Goal: Task Accomplishment & Management: Use online tool/utility

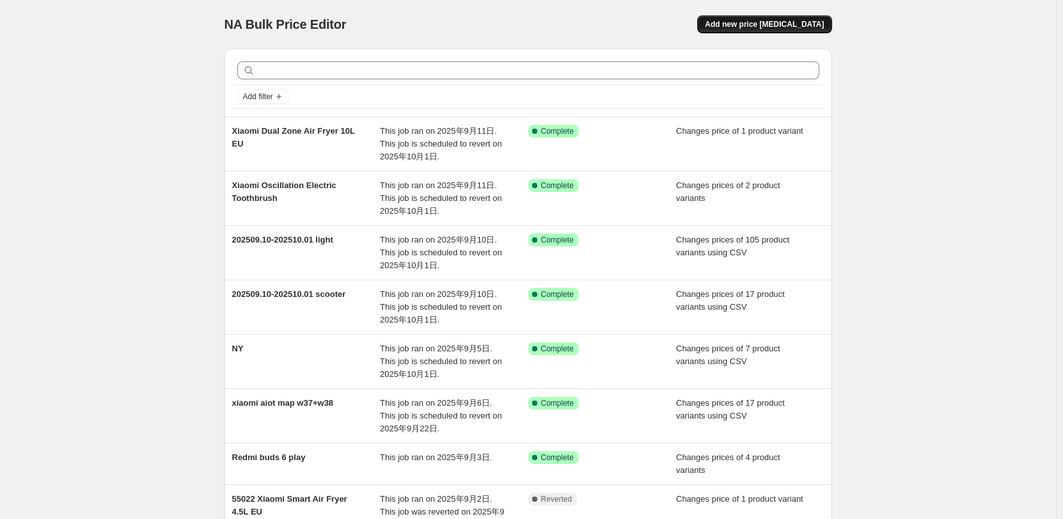
click at [729, 20] on button "Add new price [MEDICAL_DATA]" at bounding box center [764, 24] width 134 height 18
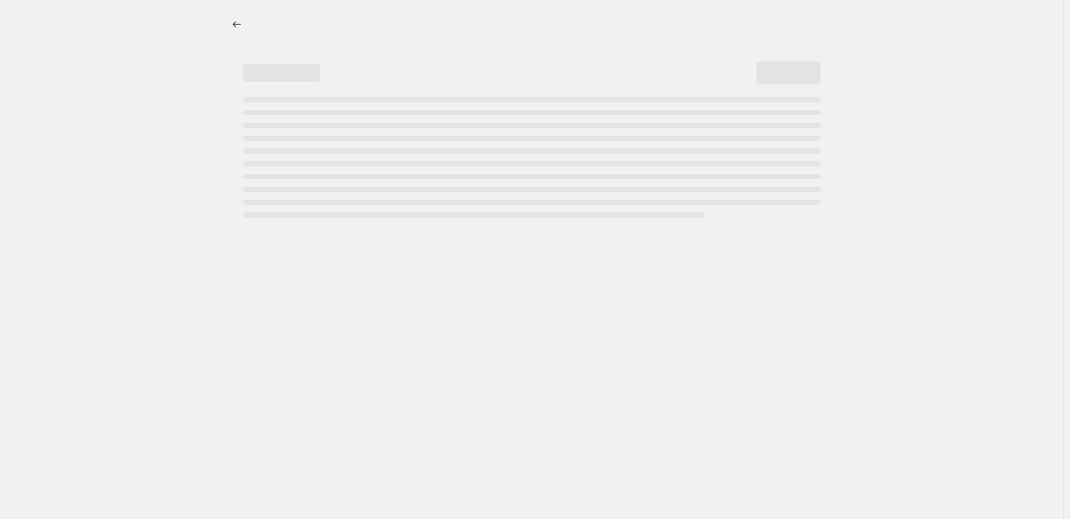
select select "percentage"
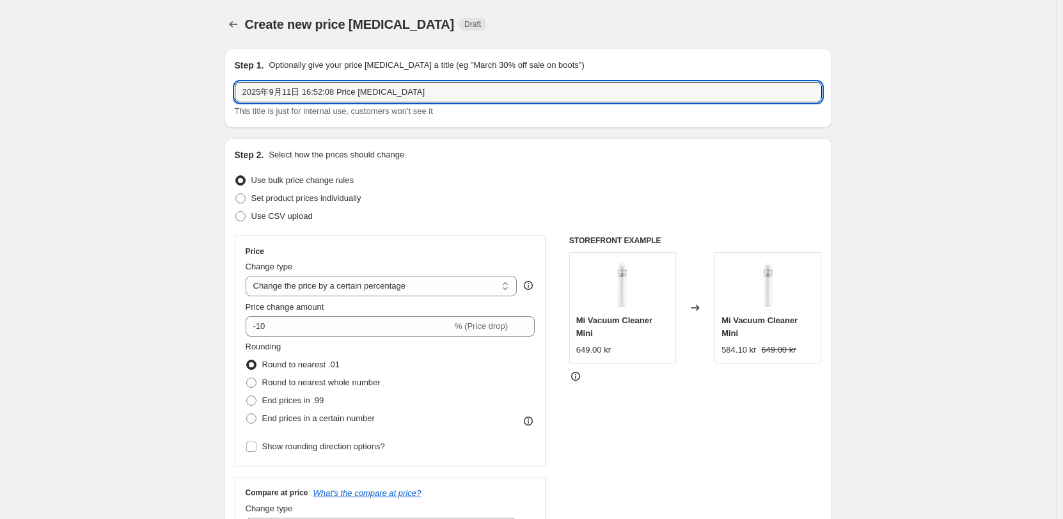
drag, startPoint x: 359, startPoint y: 93, endPoint x: 171, endPoint y: 99, distance: 187.5
type input "w38+w39 xiaomi phone map"
click at [292, 221] on span "Use CSV upload" at bounding box center [281, 216] width 61 height 10
click at [236, 212] on input "Use CSV upload" at bounding box center [235, 211] width 1 height 1
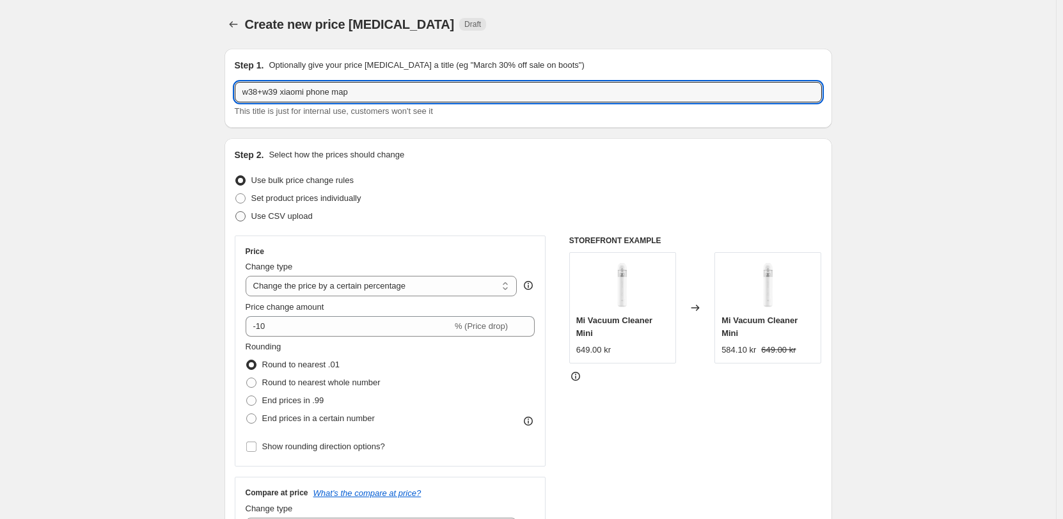
radio input "true"
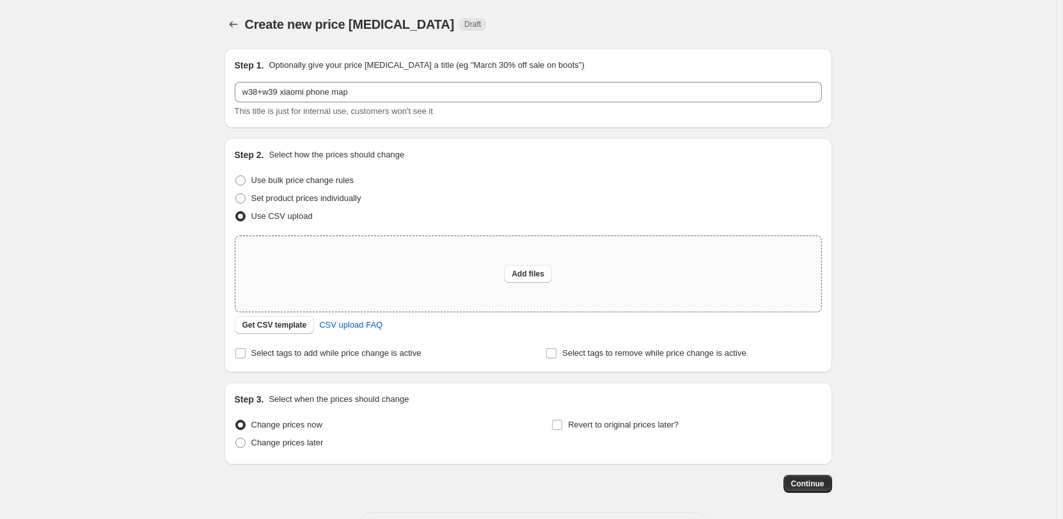
click at [507, 279] on div "Add files" at bounding box center [528, 274] width 48 height 18
type input "C:\fakepath\w38+w39(csv).csv"
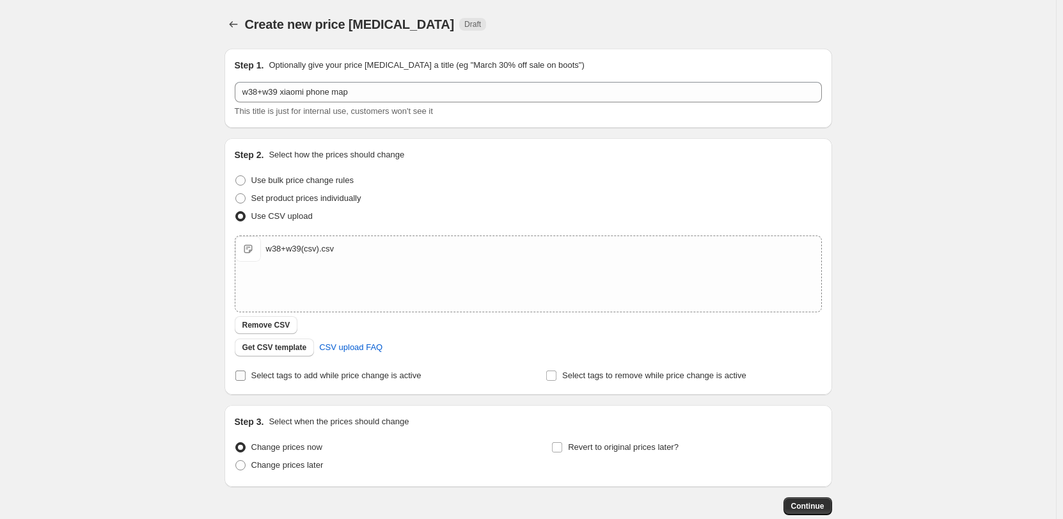
click at [266, 380] on span "Select tags to add while price change is active" at bounding box center [336, 375] width 170 height 10
click at [246, 380] on input "Select tags to add while price change is active" at bounding box center [240, 375] width 10 height 10
checkbox input "true"
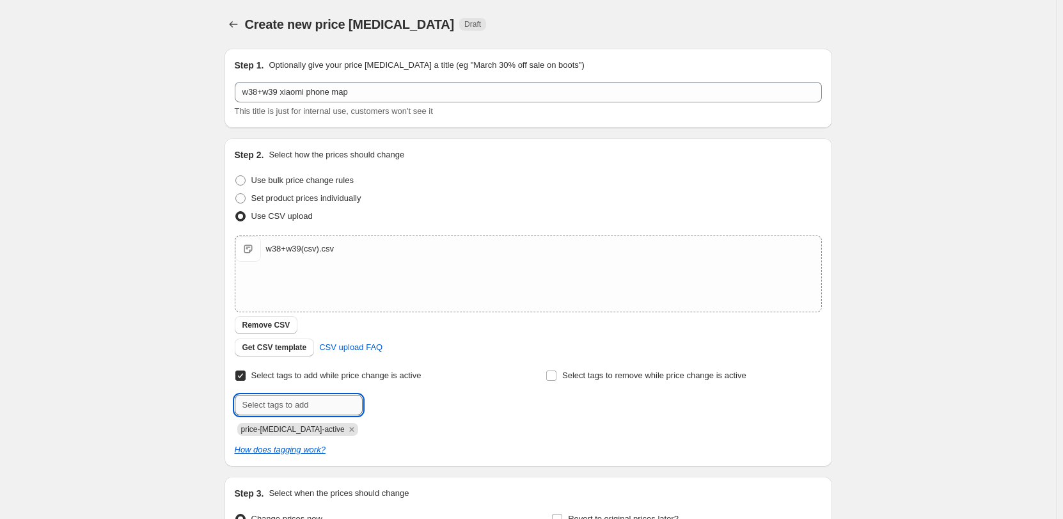
click at [290, 409] on input "text" at bounding box center [299, 405] width 128 height 20
type input "CN"
click at [399, 409] on button "Add CN" at bounding box center [387, 404] width 43 height 18
click at [346, 431] on icon "Remove price-change-job-active" at bounding box center [352, 429] width 12 height 12
drag, startPoint x: 297, startPoint y: 407, endPoint x: 326, endPoint y: 405, distance: 29.5
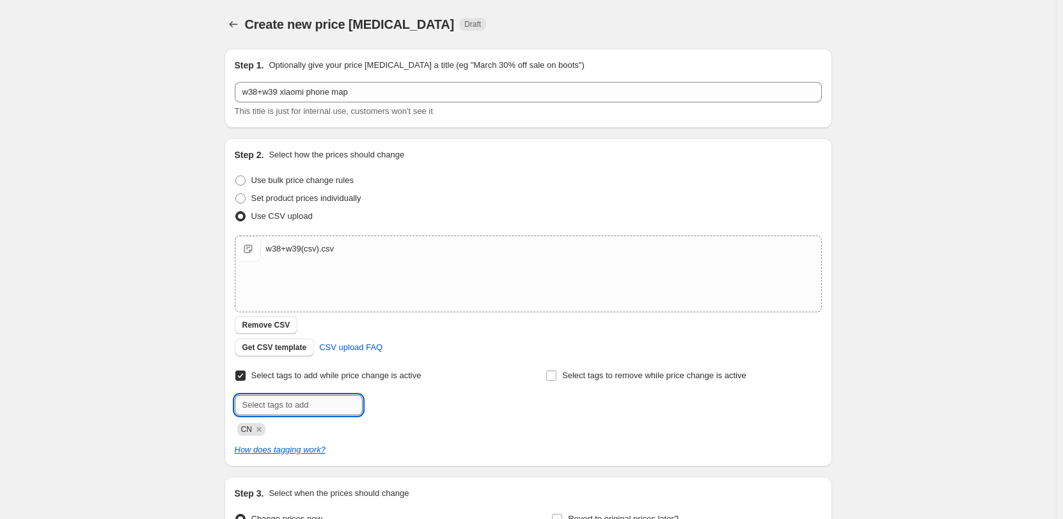
click at [297, 407] on input "text" at bounding box center [299, 405] width 128 height 20
click at [470, 407] on div at bounding box center [373, 405] width 276 height 20
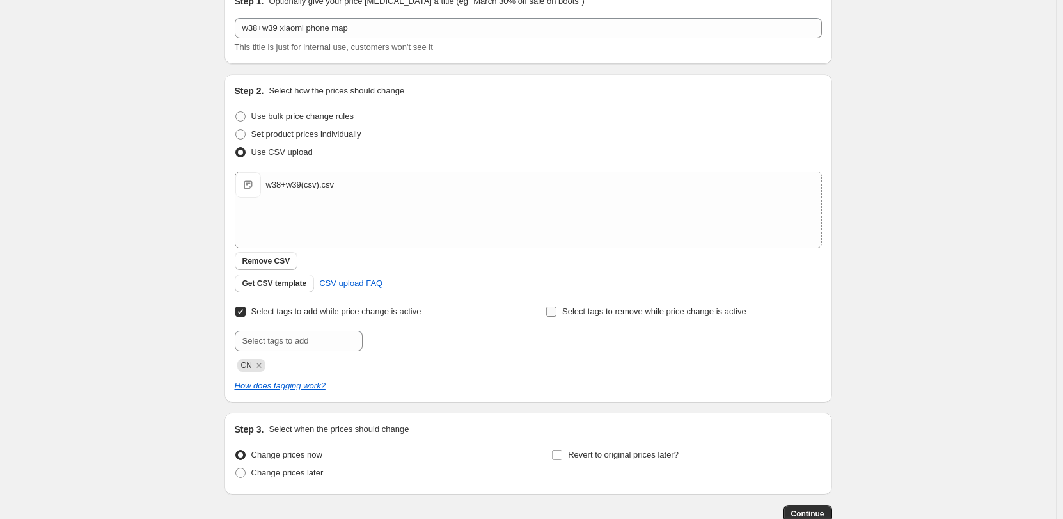
scroll to position [128, 0]
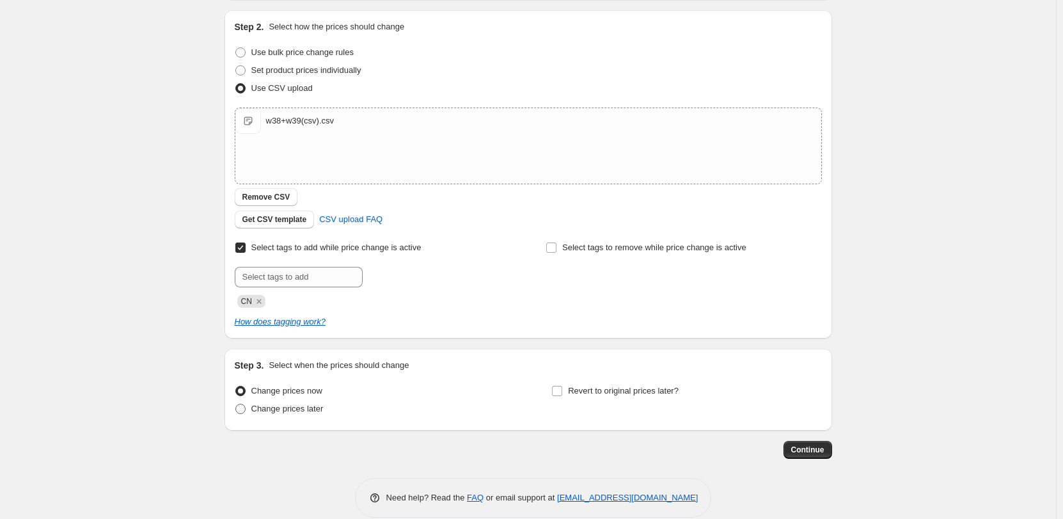
click at [279, 404] on span "Change prices later" at bounding box center [287, 409] width 72 height 10
click at [236, 404] on input "Change prices later" at bounding box center [235, 404] width 1 height 1
radio input "true"
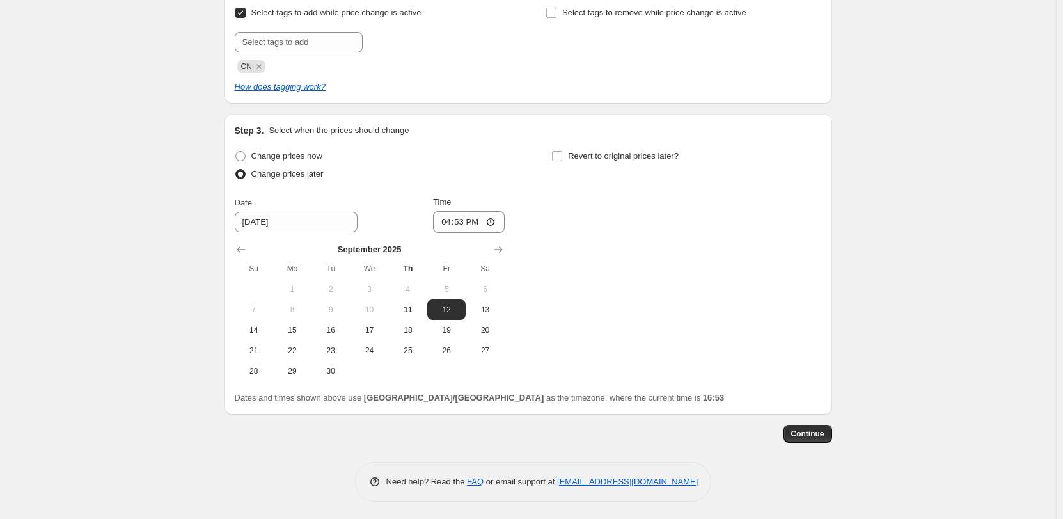
scroll to position [365, 0]
click at [487, 314] on button "13" at bounding box center [485, 307] width 38 height 20
type input "[DATE]"
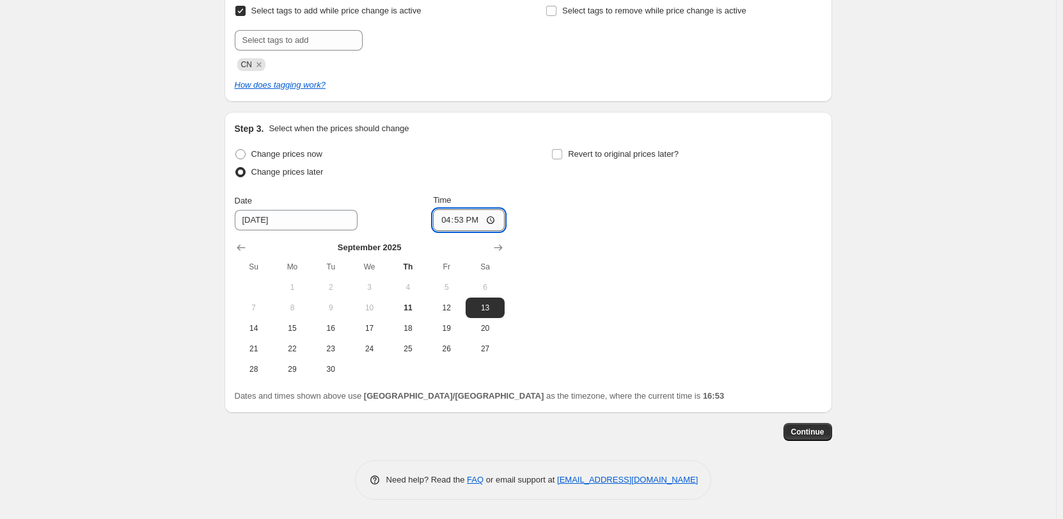
click at [493, 223] on input "16:53" at bounding box center [469, 220] width 72 height 22
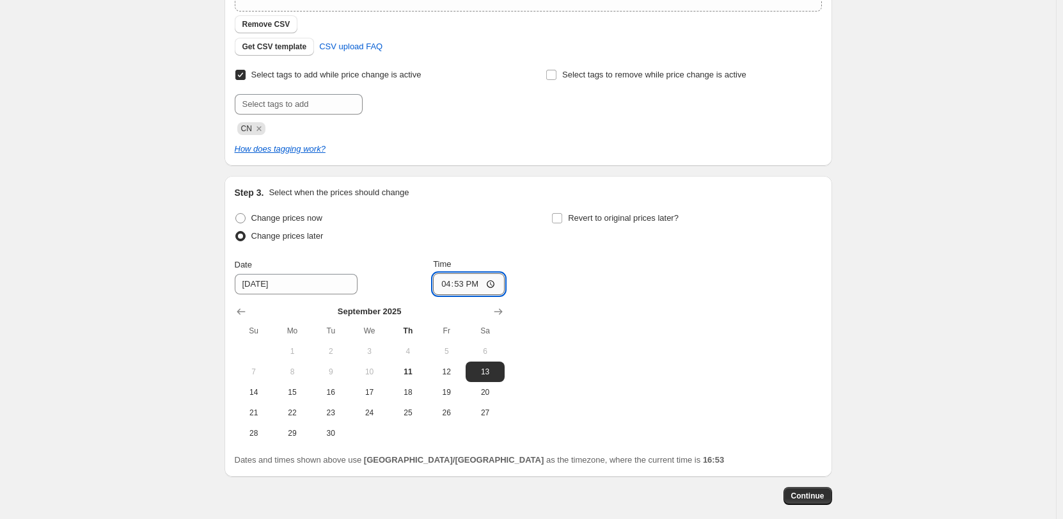
click at [494, 289] on input "16:53" at bounding box center [469, 284] width 72 height 22
type input "06:00"
click at [591, 343] on div "Change prices now Change prices later Date [DATE] Time 06:00 [DATE] Su Mo Tu We…" at bounding box center [528, 326] width 587 height 234
click at [595, 218] on span "Revert to original prices later?" at bounding box center [623, 218] width 111 height 10
click at [562, 218] on input "Revert to original prices later?" at bounding box center [557, 218] width 10 height 10
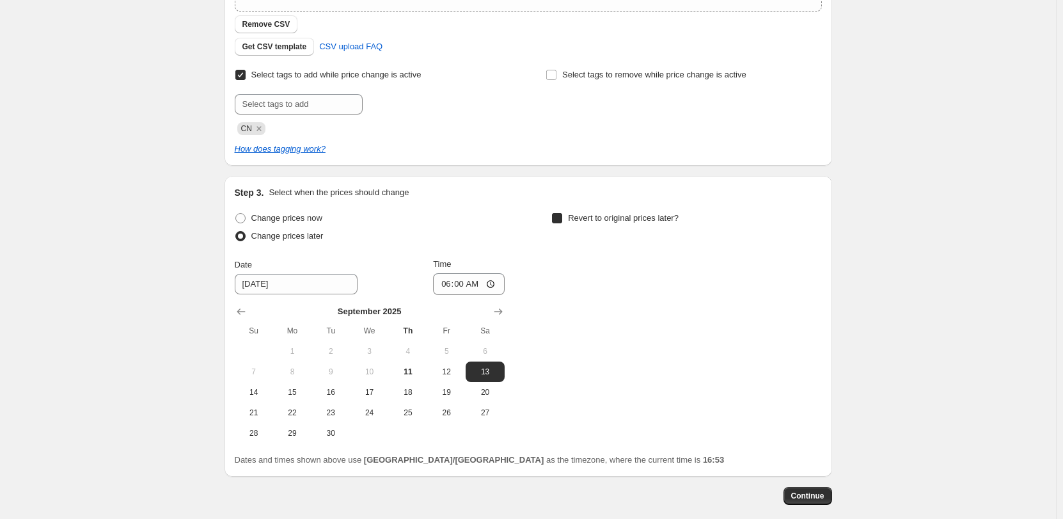
checkbox input "true"
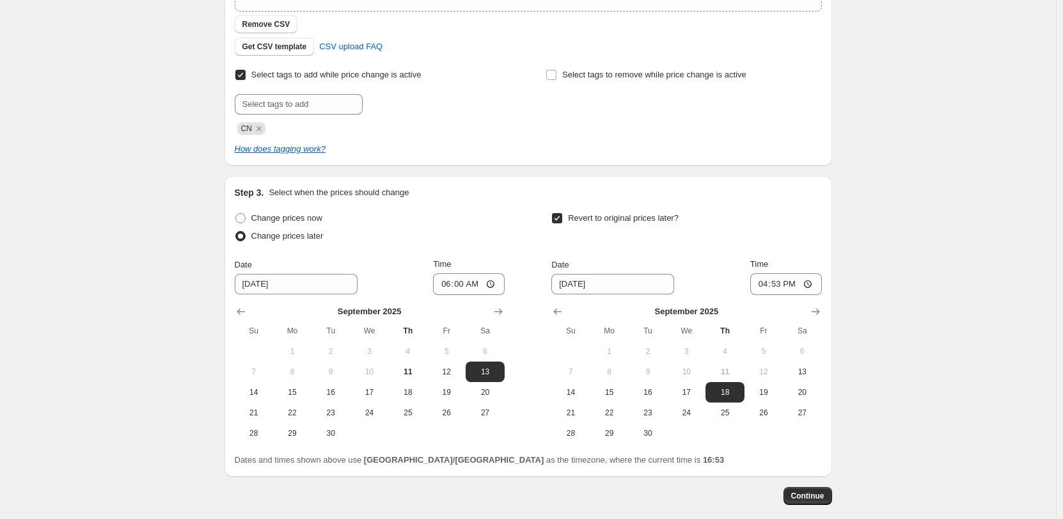
click at [711, 459] on div "Dates and times shown above use [GEOGRAPHIC_DATA]/[GEOGRAPHIC_DATA] as the time…" at bounding box center [528, 460] width 587 height 13
click at [816, 447] on div "Change prices now Change prices later Date [DATE] Time 06:00 [DATE] Su Mo Tu We…" at bounding box center [528, 337] width 587 height 257
click at [584, 436] on span "28" at bounding box center [571, 433] width 28 height 10
click at [599, 433] on span "29" at bounding box center [610, 433] width 28 height 10
type input "[DATE]"
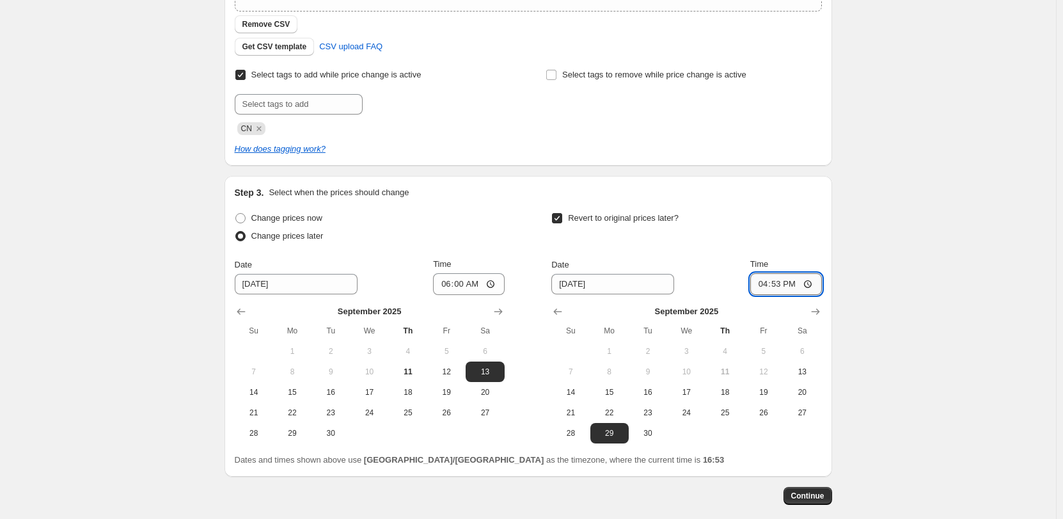
click at [816, 283] on input "16:53" at bounding box center [786, 284] width 72 height 22
type input "06:00"
click at [916, 386] on div "Create new price [MEDICAL_DATA]. This page is ready Create new price [MEDICAL_D…" at bounding box center [528, 140] width 1056 height 883
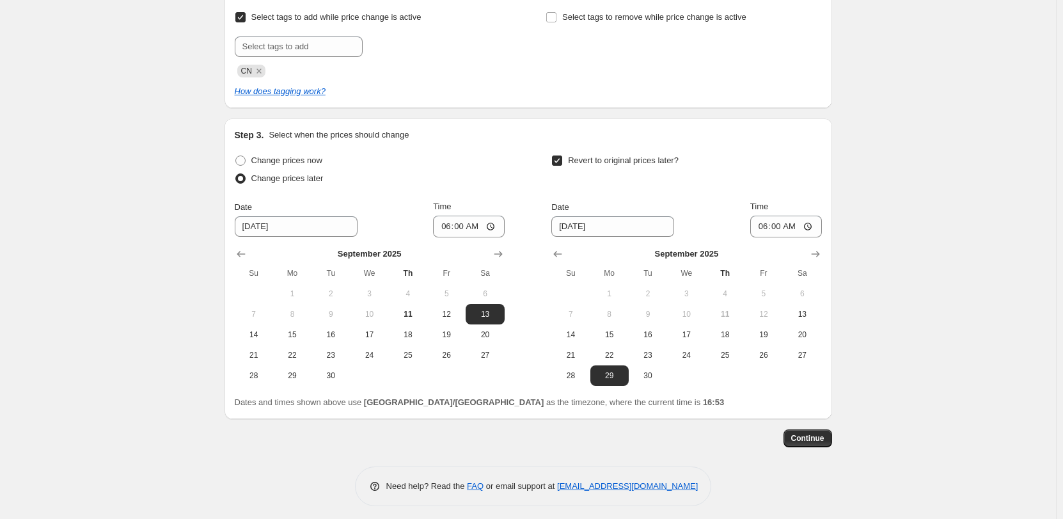
scroll to position [365, 0]
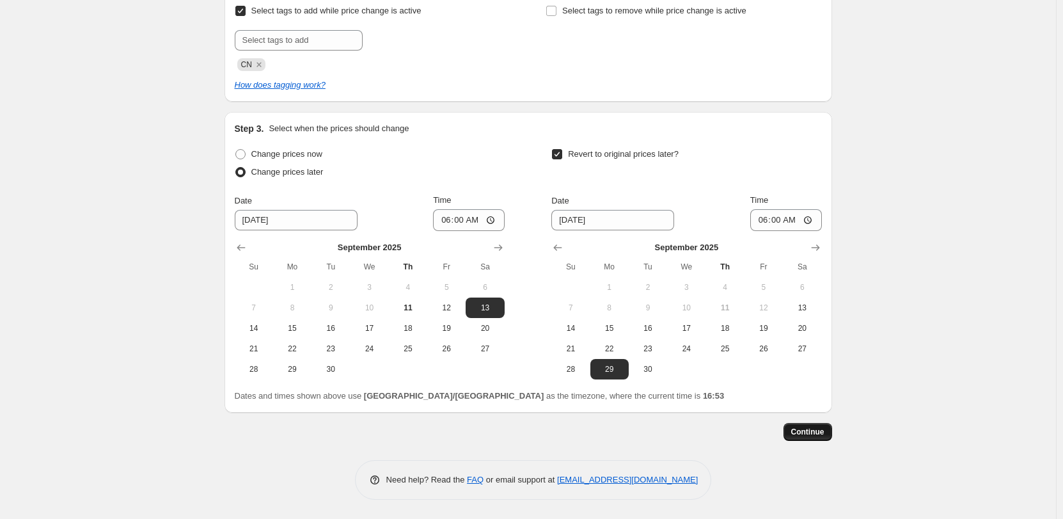
click at [812, 433] on span "Continue" at bounding box center [807, 432] width 33 height 10
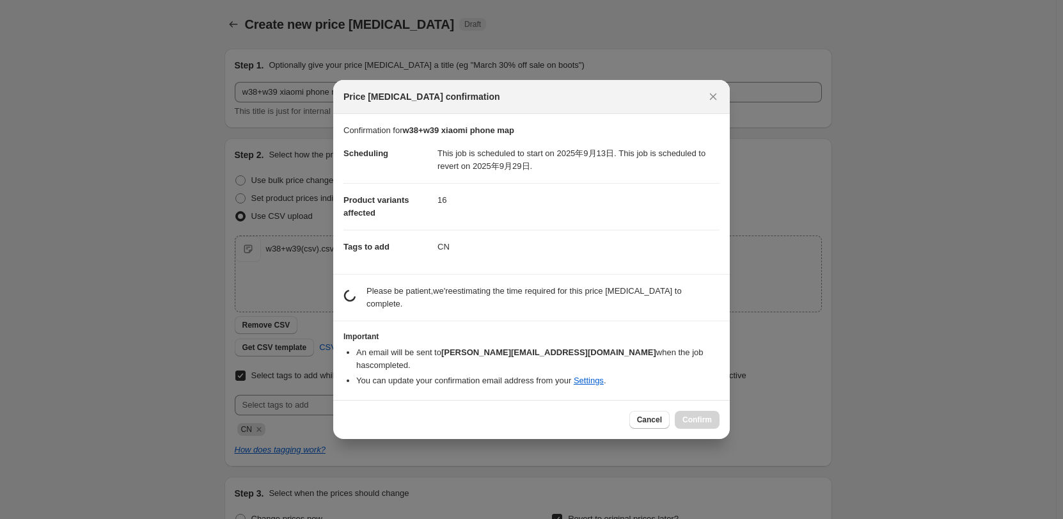
scroll to position [0, 0]
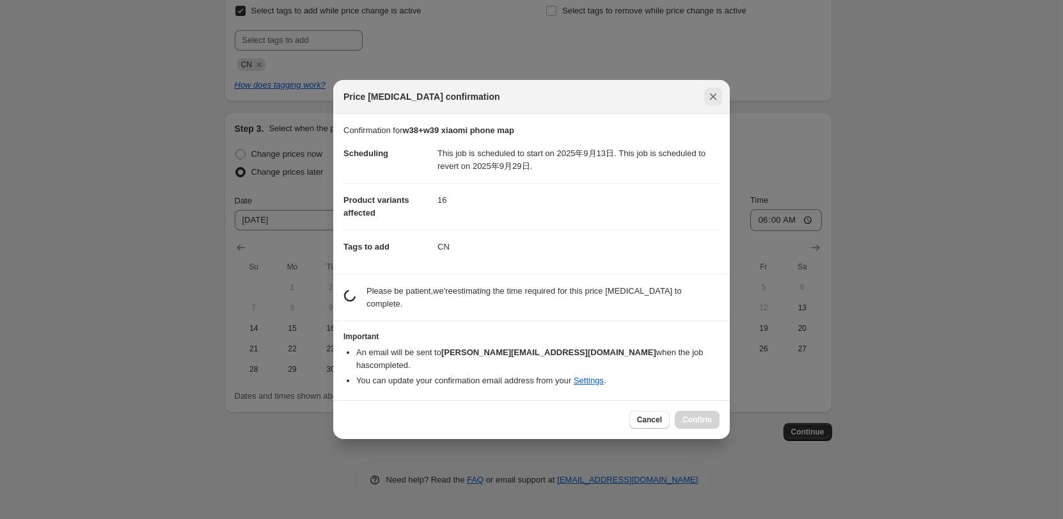
click at [718, 103] on icon "Close" at bounding box center [713, 96] width 13 height 13
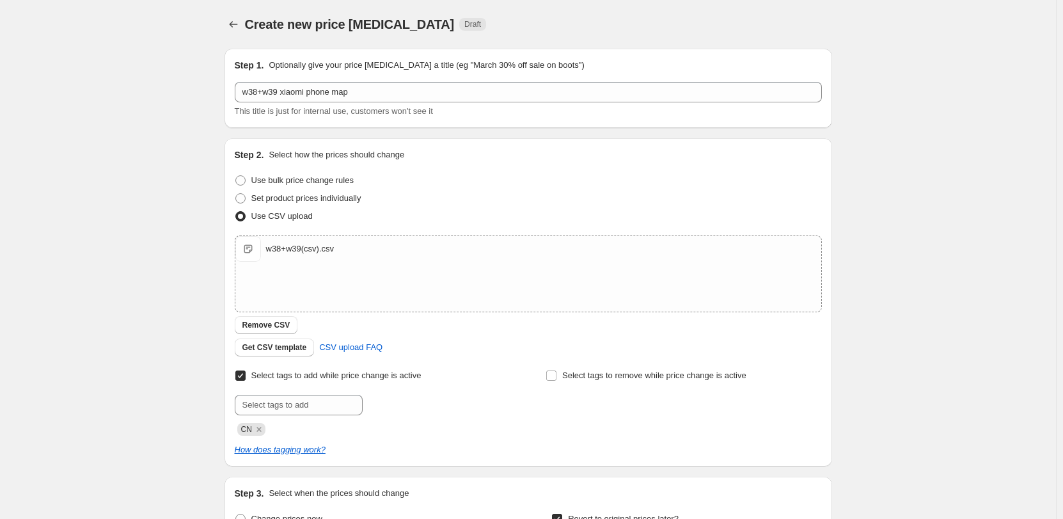
scroll to position [365, 0]
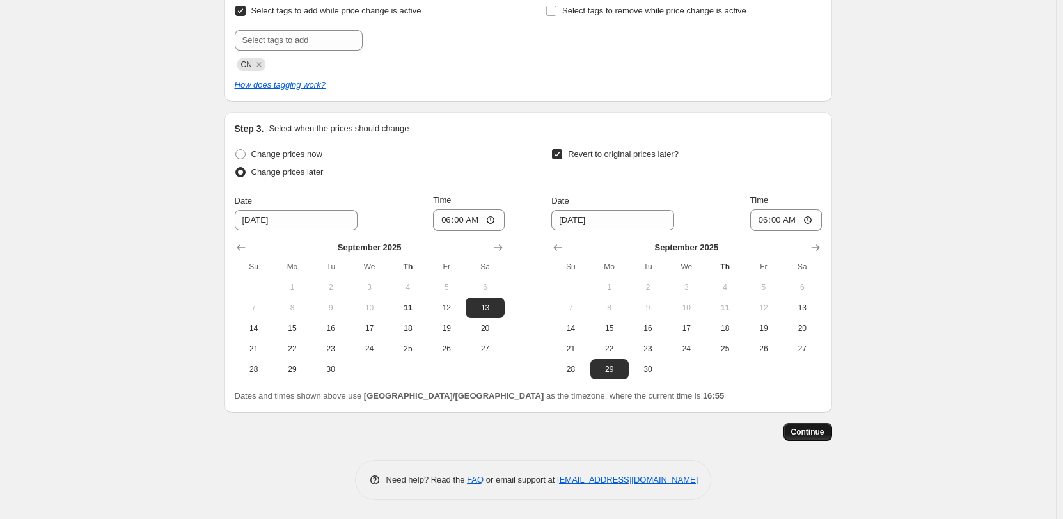
click at [820, 434] on span "Continue" at bounding box center [807, 432] width 33 height 10
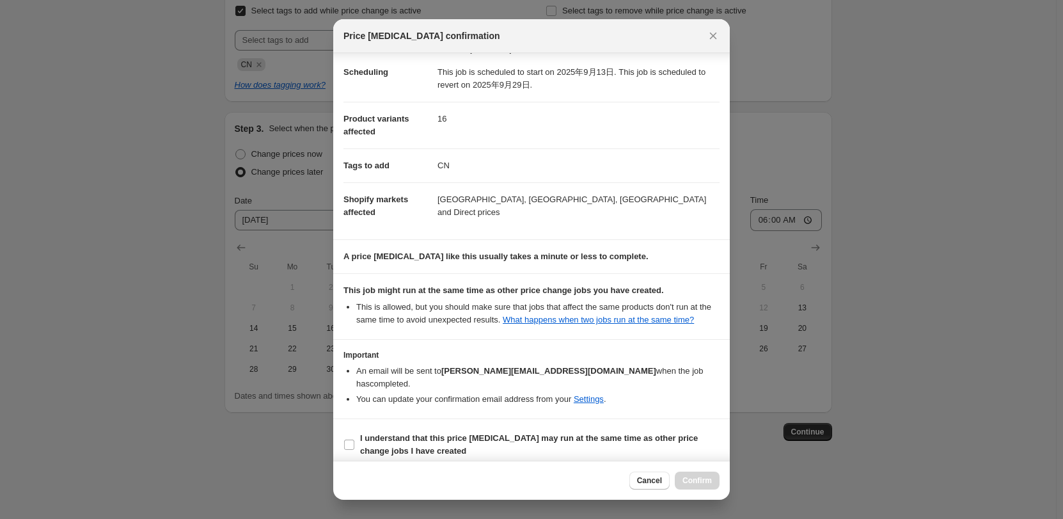
scroll to position [30, 0]
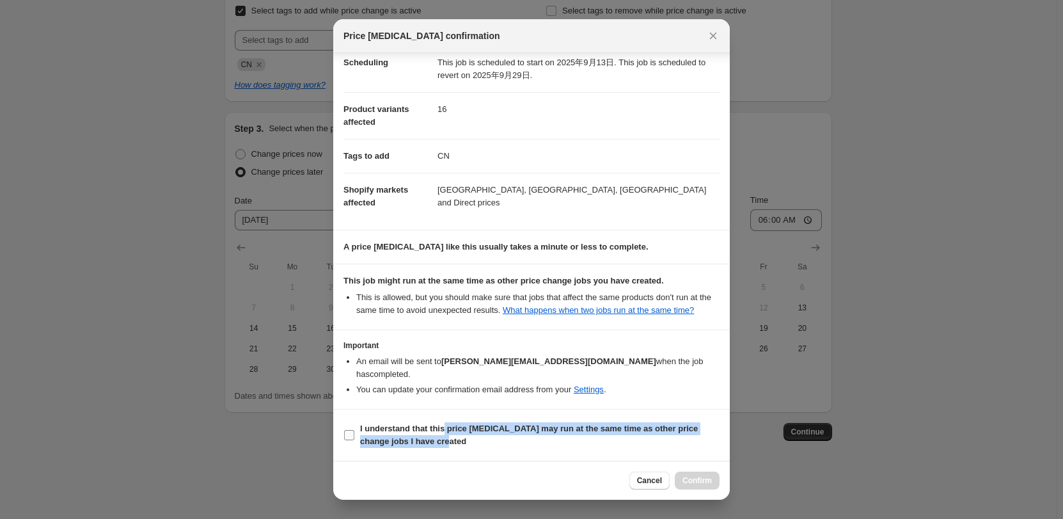
click at [447, 435] on span "I understand that this price [MEDICAL_DATA] may run at the same time as other p…" at bounding box center [540, 435] width 360 height 26
click at [601, 463] on div "Cancel Confirm" at bounding box center [531, 480] width 397 height 39
click at [352, 434] on input "I understand that this price [MEDICAL_DATA] may run at the same time as other p…" at bounding box center [349, 435] width 10 height 10
checkbox input "true"
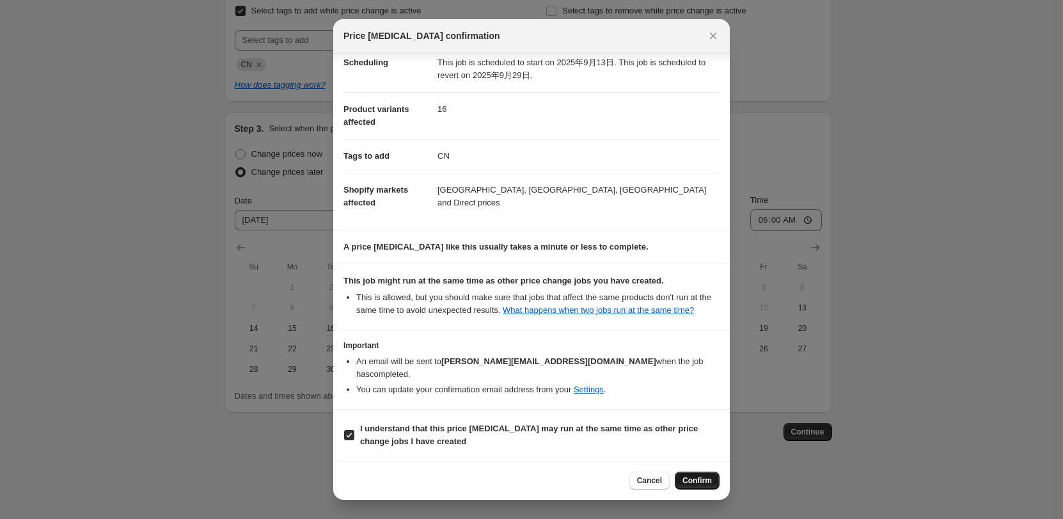
click at [684, 480] on span "Confirm" at bounding box center [697, 480] width 29 height 10
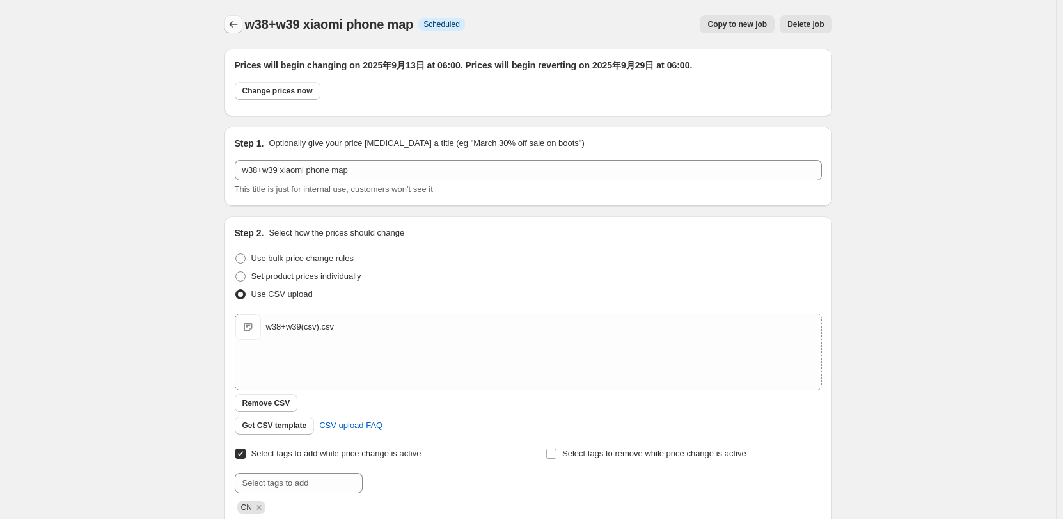
click at [240, 22] on icon "Price change jobs" at bounding box center [233, 24] width 13 height 13
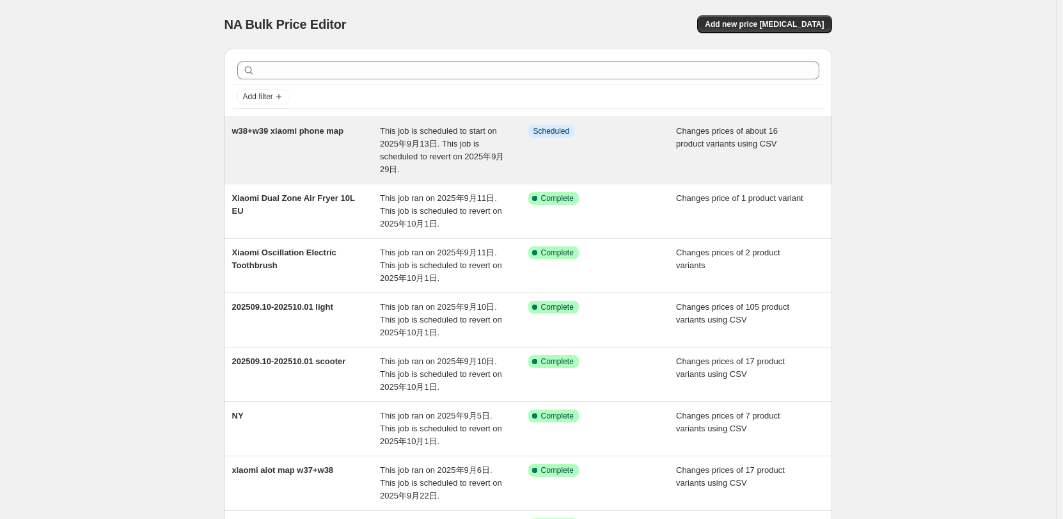
click at [313, 133] on span "w38+w39 xiaomi phone map" at bounding box center [287, 131] width 111 height 10
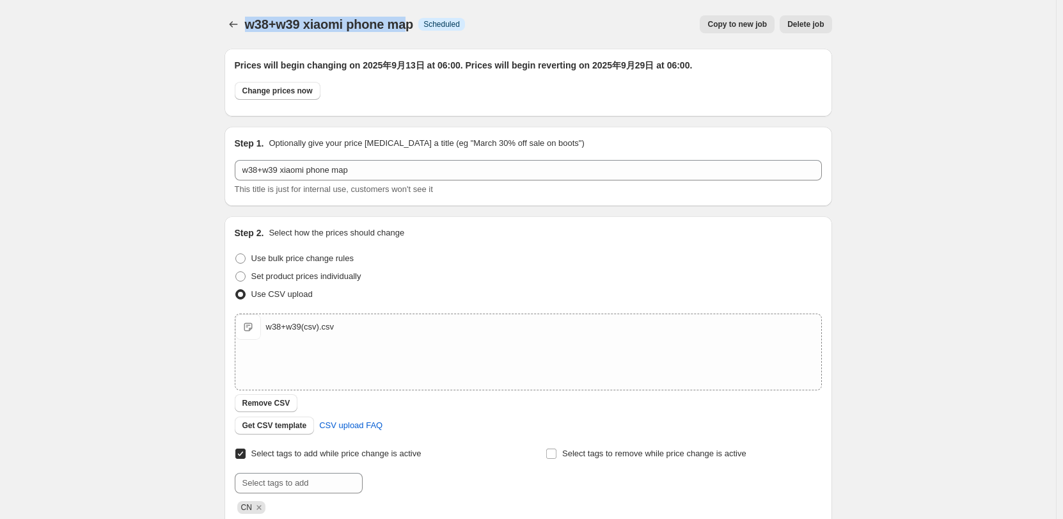
drag, startPoint x: 246, startPoint y: 20, endPoint x: 422, endPoint y: 23, distance: 175.3
click at [422, 23] on div "w38+w39 xiaomi phone map Info Scheduled Copy to new job Delete job More actions…" at bounding box center [529, 24] width 608 height 18
drag, startPoint x: 406, startPoint y: 24, endPoint x: 306, endPoint y: 26, distance: 99.2
click at [405, 24] on span "w38+w39 xiaomi phone map" at bounding box center [329, 24] width 169 height 14
click at [279, 25] on span "w38+w39 xiaomi phone map" at bounding box center [329, 24] width 169 height 14
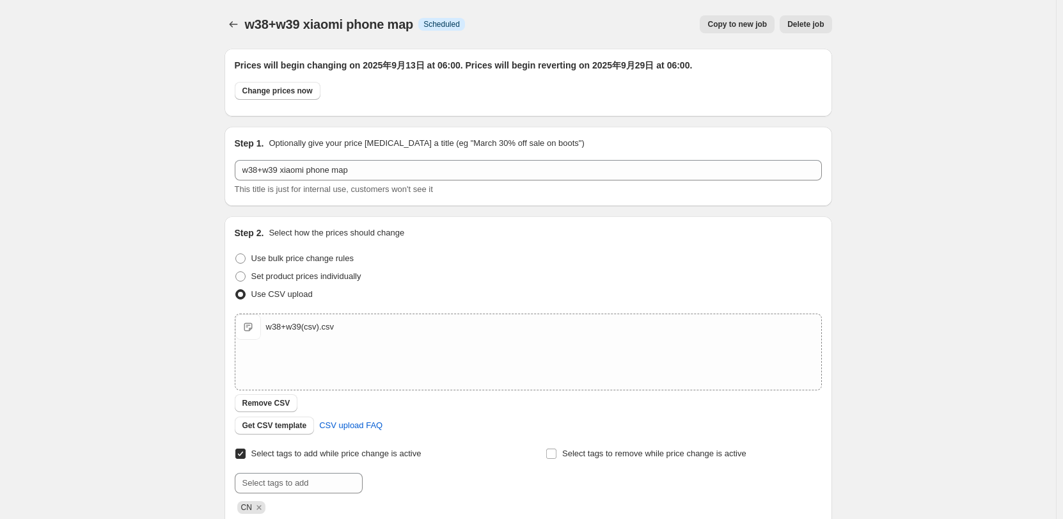
click at [260, 46] on div "w38+w39 xiaomi phone map. This page is ready w38+w39 xiaomi phone map Info Sche…" at bounding box center [529, 24] width 608 height 49
drag, startPoint x: 248, startPoint y: 24, endPoint x: 422, endPoint y: 20, distance: 174.7
click at [414, 20] on span "w38+w39 xiaomi phone map" at bounding box center [329, 24] width 169 height 14
copy span "w38+w39 xiaomi phone map"
click at [488, 38] on div "w38+w39 xiaomi phone map. This page is ready w38+w39 xiaomi phone map Info Sche…" at bounding box center [529, 24] width 608 height 49
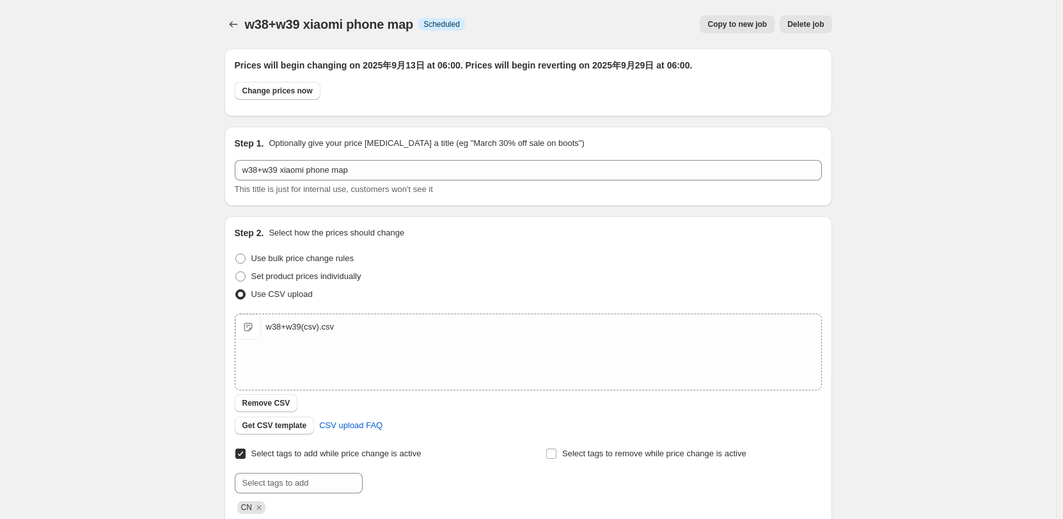
click at [164, 152] on div "w38+w39 xiaomi phone map. This page is ready w38+w39 xiaomi phone map Info Sche…" at bounding box center [528, 480] width 1056 height 961
click at [235, 29] on icon "Price change jobs" at bounding box center [233, 24] width 13 height 13
